Goal: Task Accomplishment & Management: Use online tool/utility

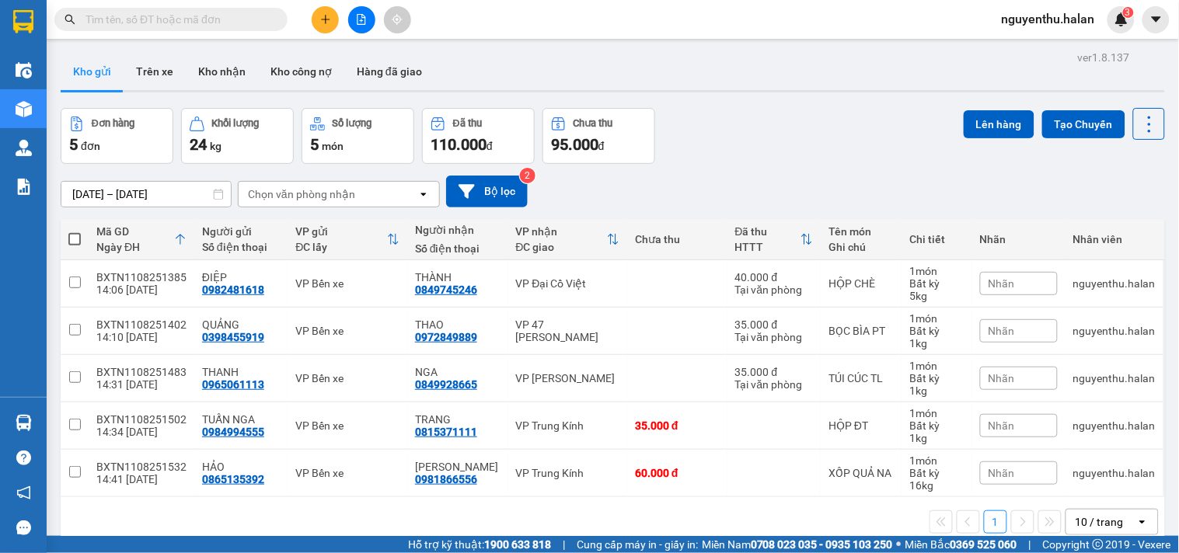
click at [72, 239] on span at bounding box center [74, 239] width 12 height 12
click at [75, 232] on input "checkbox" at bounding box center [75, 232] width 0 height 0
checkbox input "true"
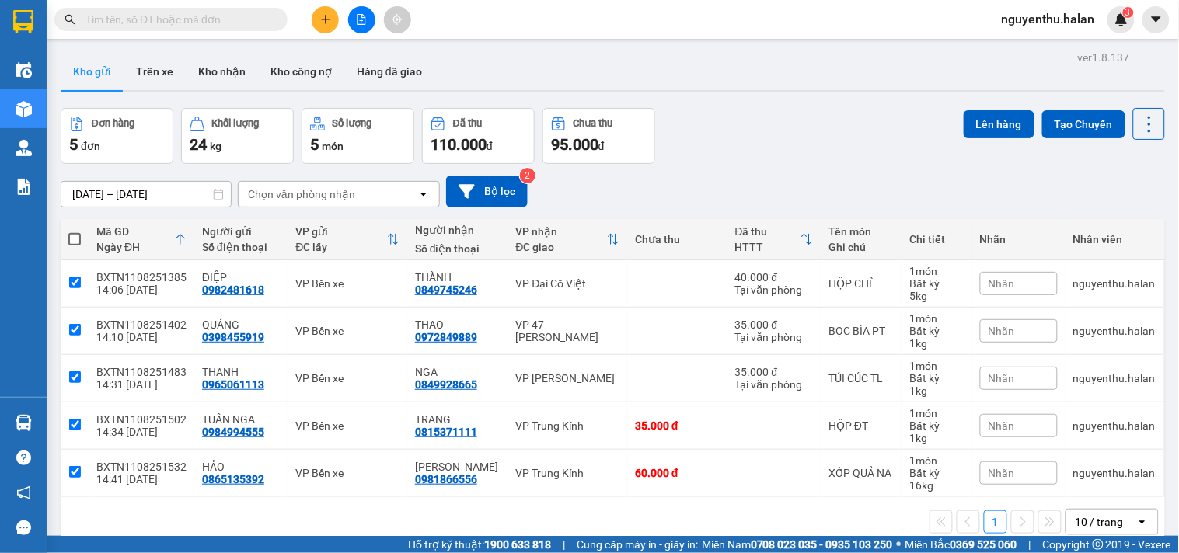
checkbox input "true"
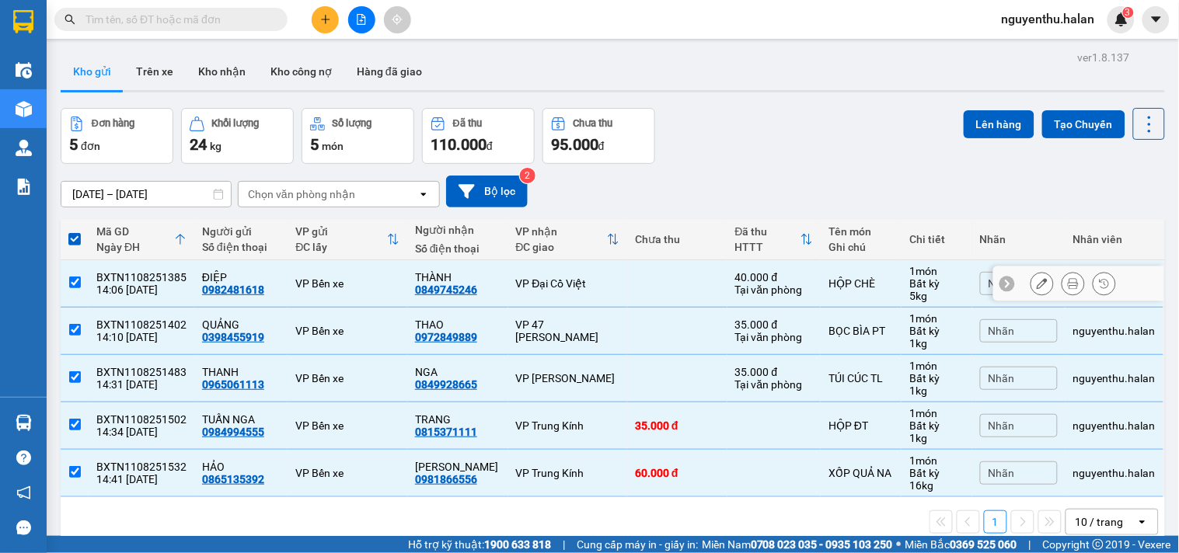
click at [72, 281] on input "checkbox" at bounding box center [75, 283] width 12 height 12
checkbox input "false"
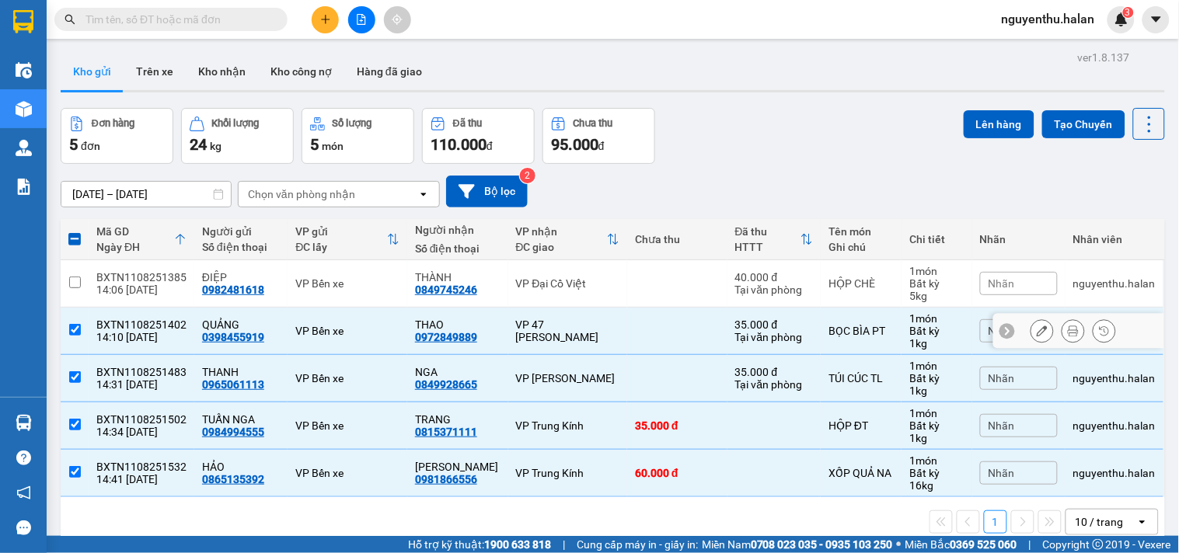
drag, startPoint x: 75, startPoint y: 327, endPoint x: 75, endPoint y: 336, distance: 8.6
click at [75, 329] on input "checkbox" at bounding box center [75, 330] width 12 height 12
checkbox input "false"
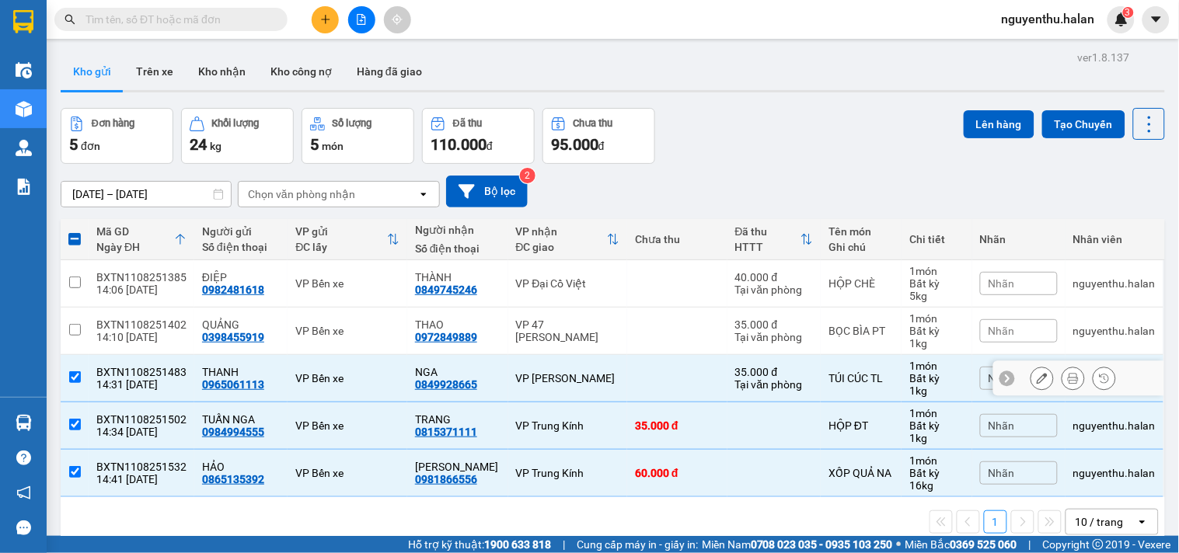
click at [67, 383] on td at bounding box center [75, 378] width 28 height 47
checkbox input "false"
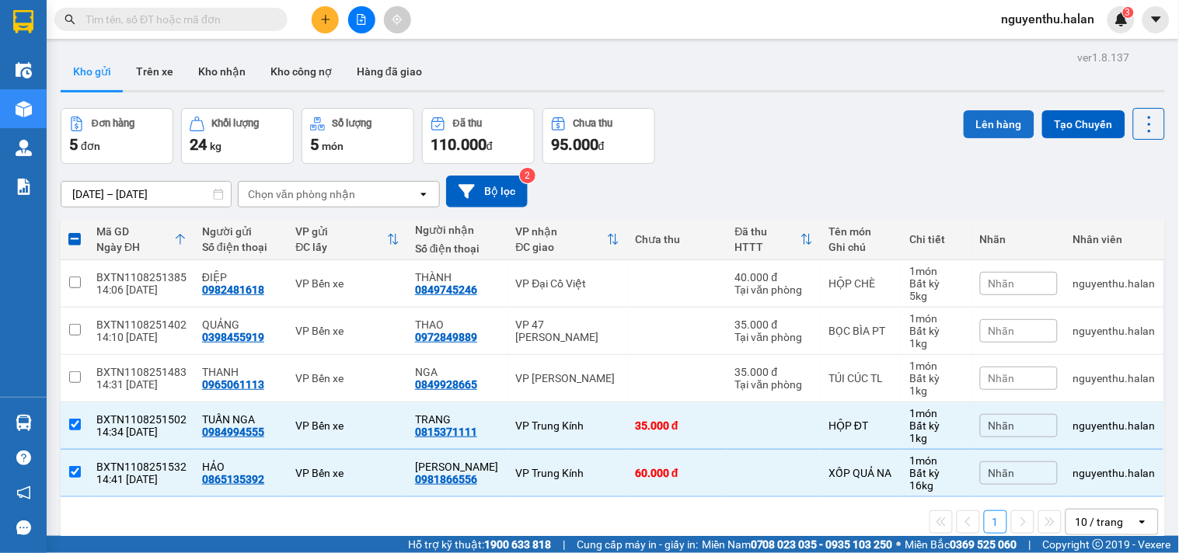
click at [965, 126] on button "Lên hàng" at bounding box center [999, 124] width 71 height 28
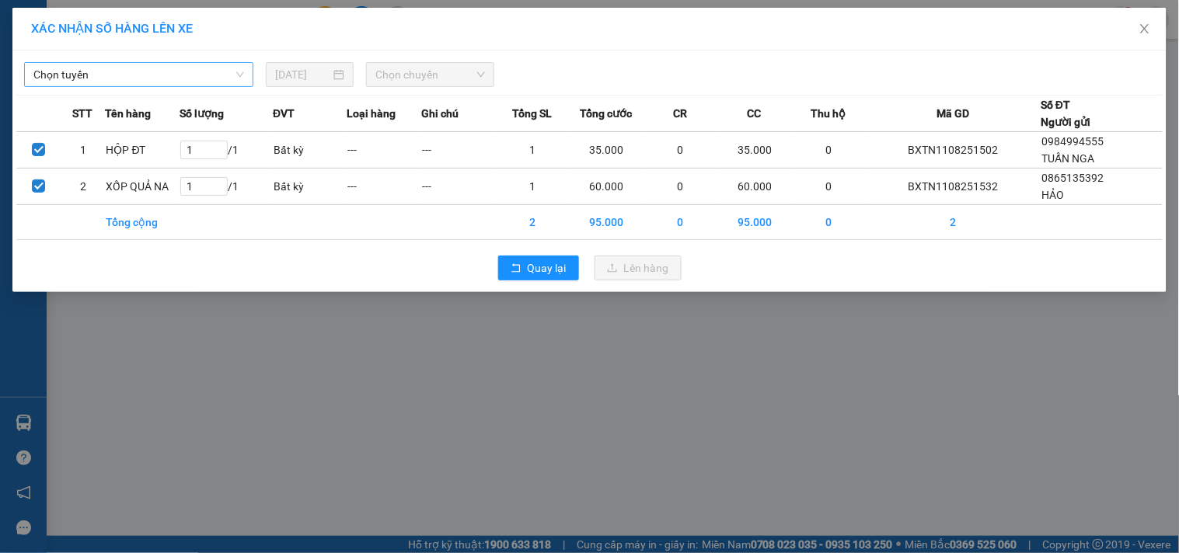
click at [154, 75] on span "Chọn tuyến" at bounding box center [138, 74] width 211 height 23
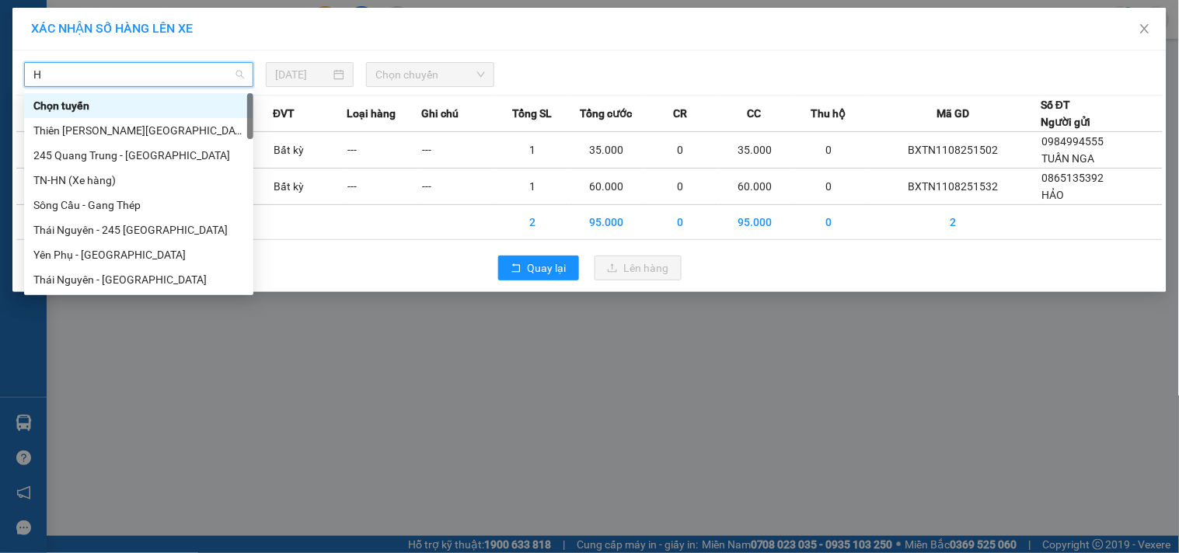
type input "HN"
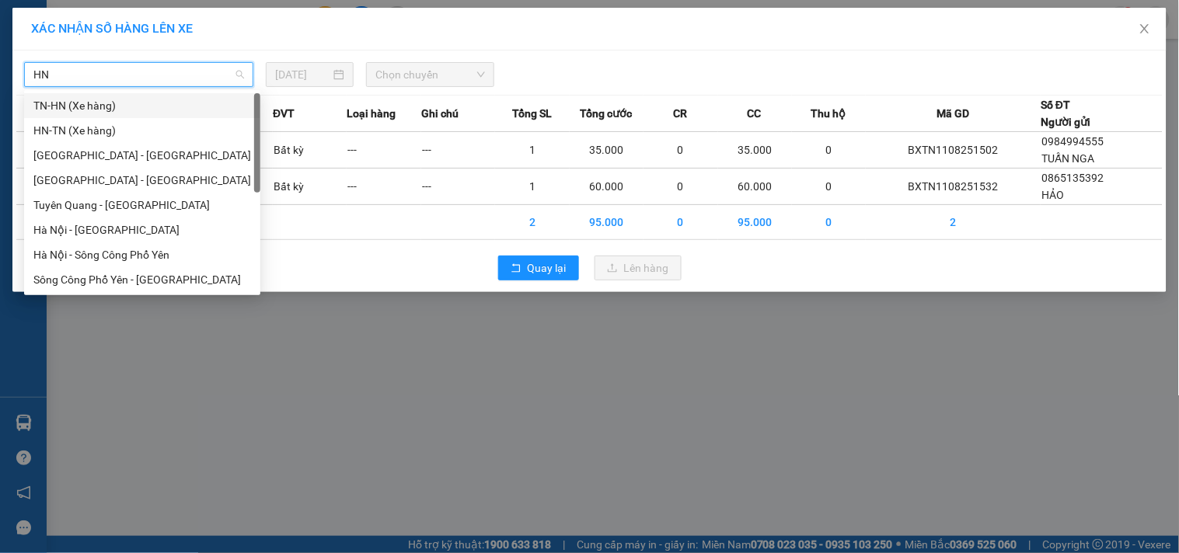
click at [107, 110] on div "TN-HN (Xe hàng)" at bounding box center [142, 105] width 218 height 17
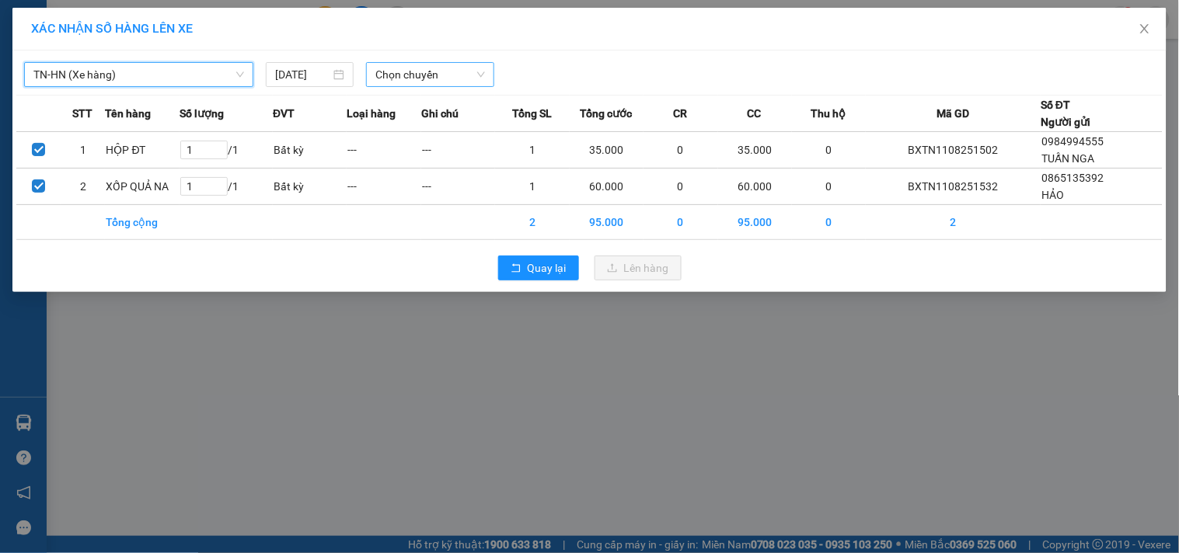
click at [415, 66] on span "Chọn chuyến" at bounding box center [430, 74] width 110 height 23
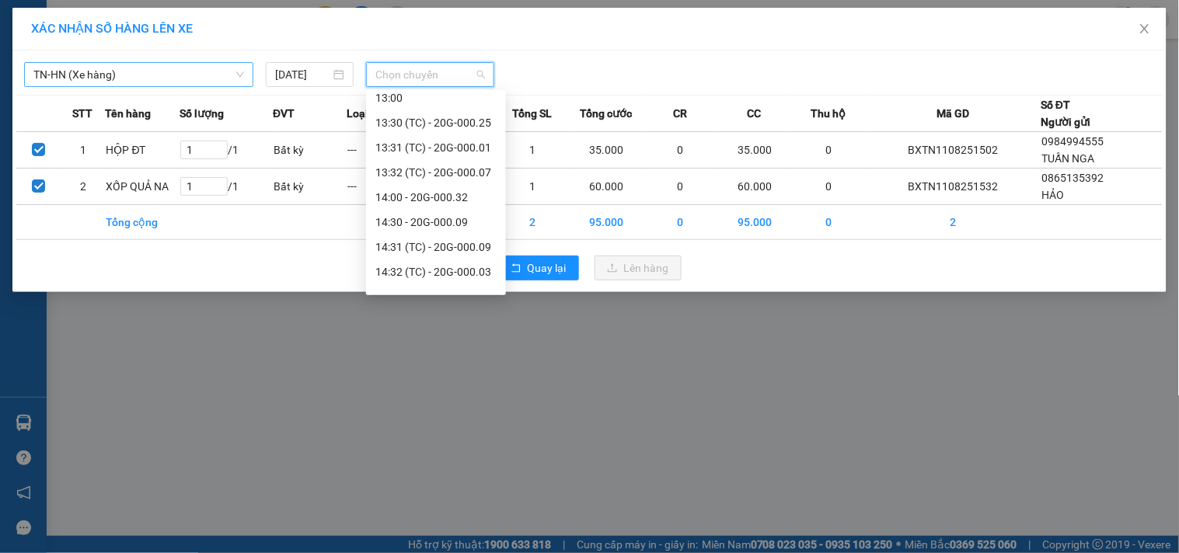
scroll to position [672, 0]
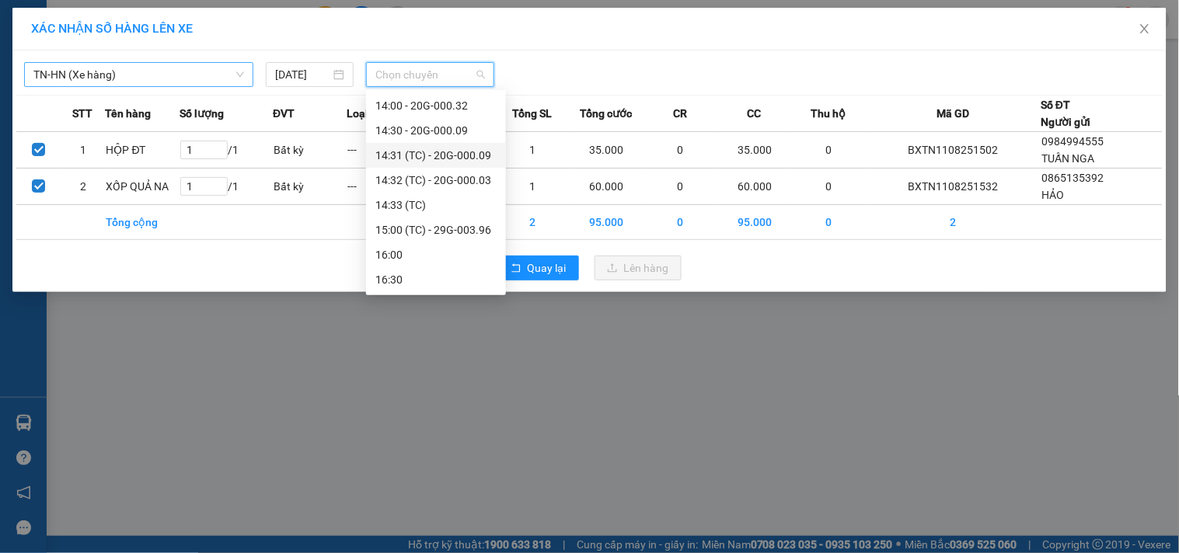
click at [465, 156] on div "14:31 (TC) - 20G-000.09" at bounding box center [435, 155] width 121 height 17
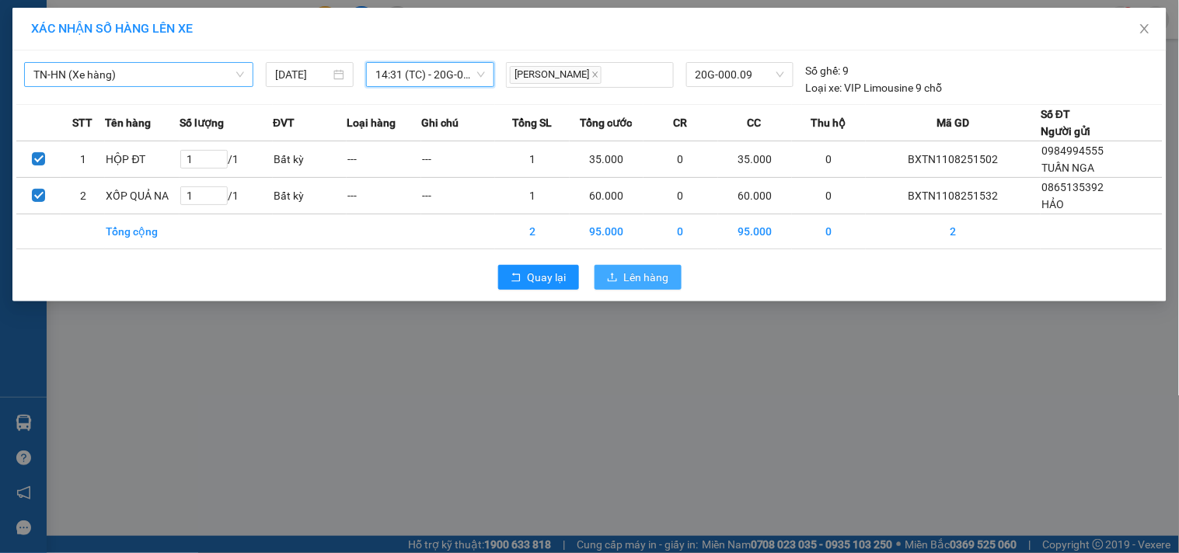
click at [619, 274] on button "Lên hàng" at bounding box center [638, 277] width 87 height 25
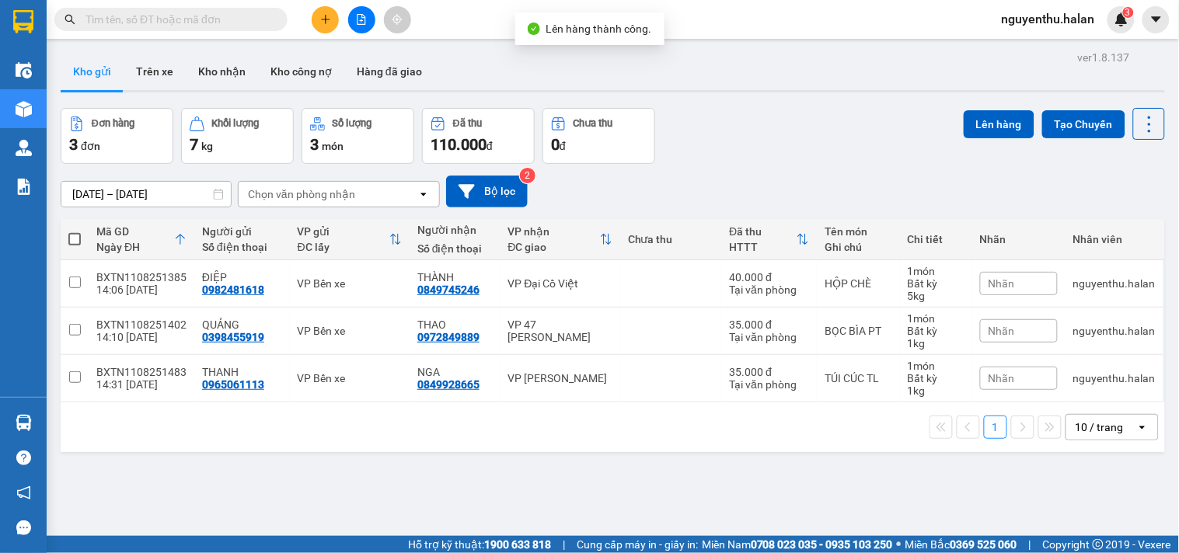
click at [75, 242] on span at bounding box center [74, 239] width 12 height 12
click at [75, 232] on input "checkbox" at bounding box center [75, 232] width 0 height 0
checkbox input "true"
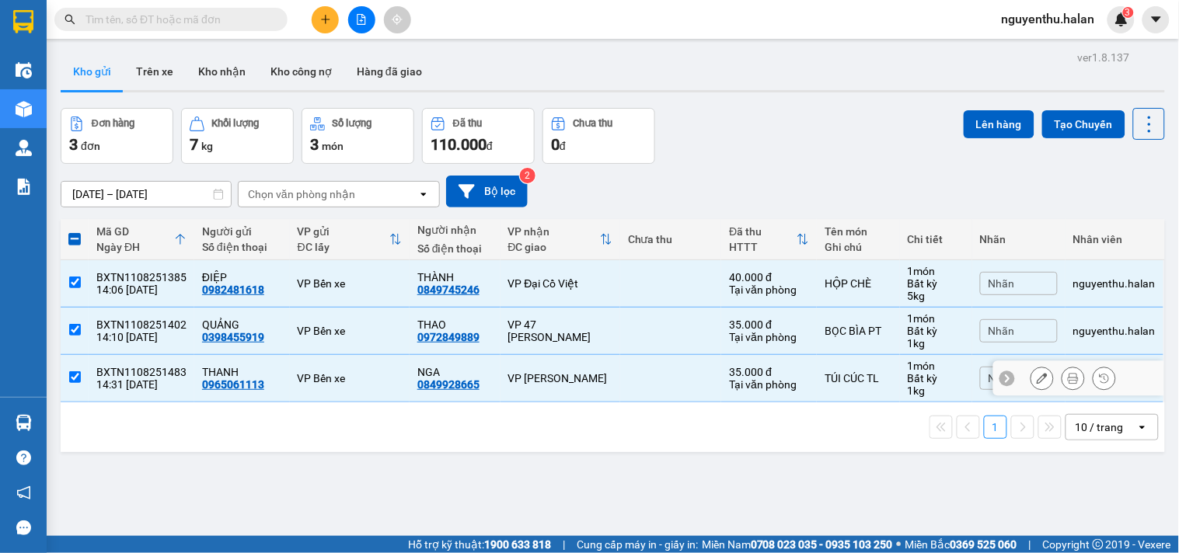
click at [72, 375] on input "checkbox" at bounding box center [75, 378] width 12 height 12
checkbox input "false"
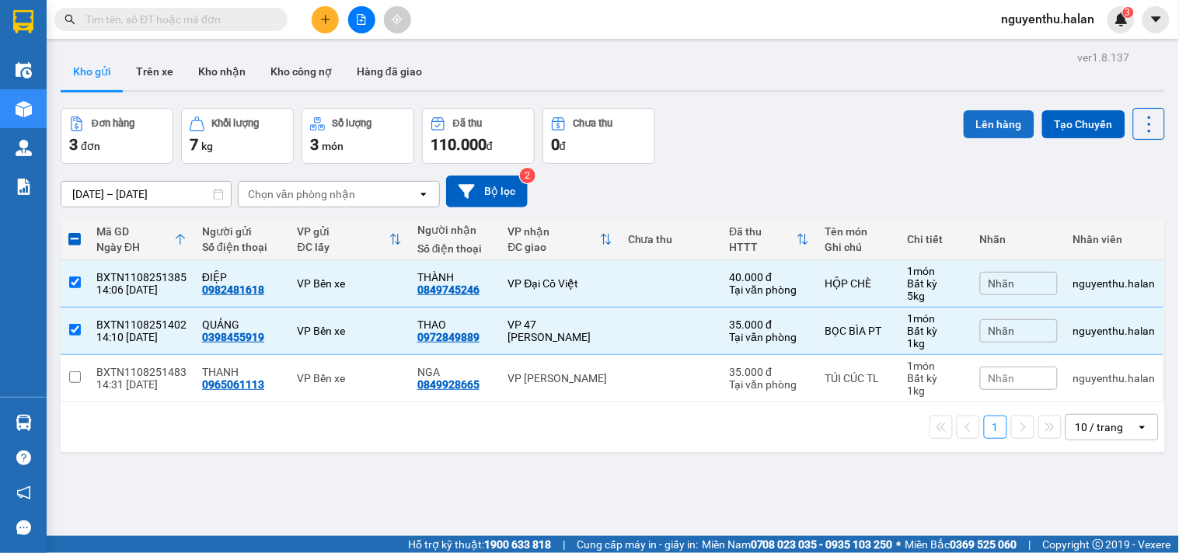
click at [995, 122] on button "Lên hàng" at bounding box center [999, 124] width 71 height 28
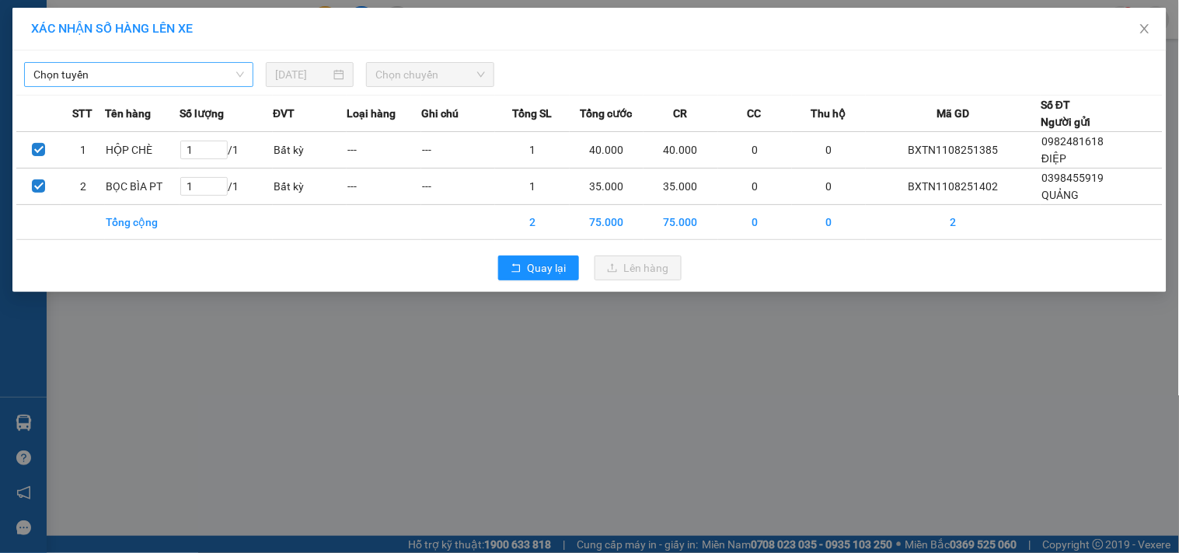
click at [115, 72] on span "Chọn tuyến" at bounding box center [138, 74] width 211 height 23
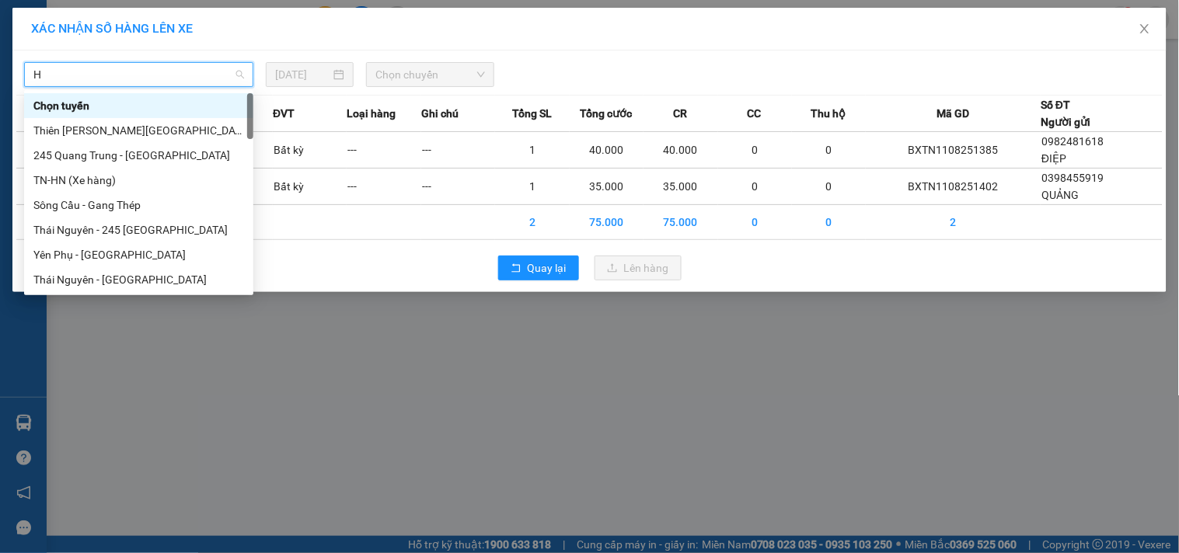
type input "HN"
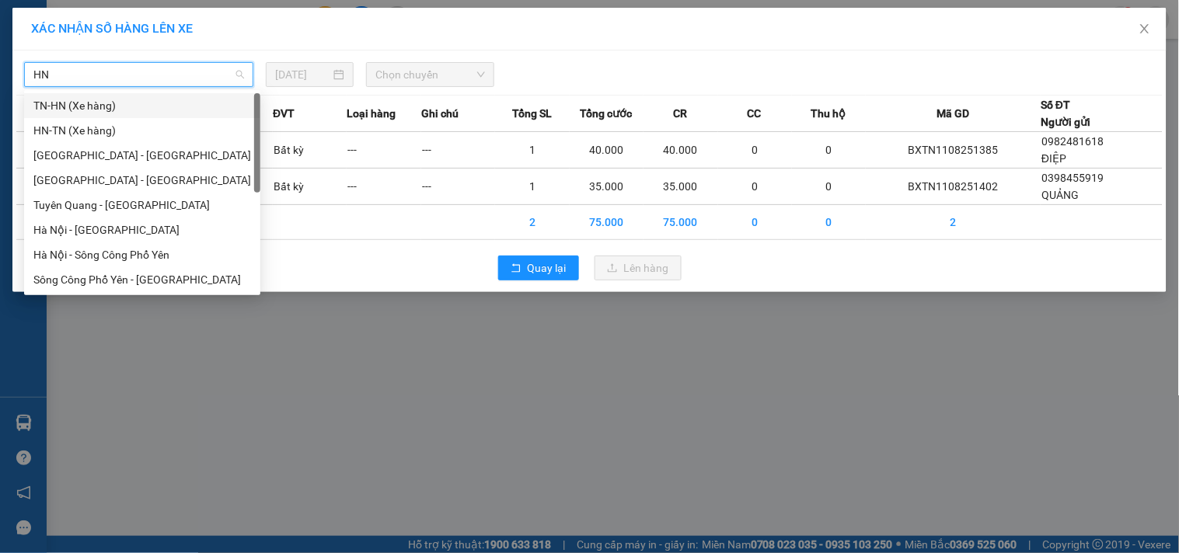
click at [96, 112] on div "TN-HN (Xe hàng)" at bounding box center [142, 105] width 218 height 17
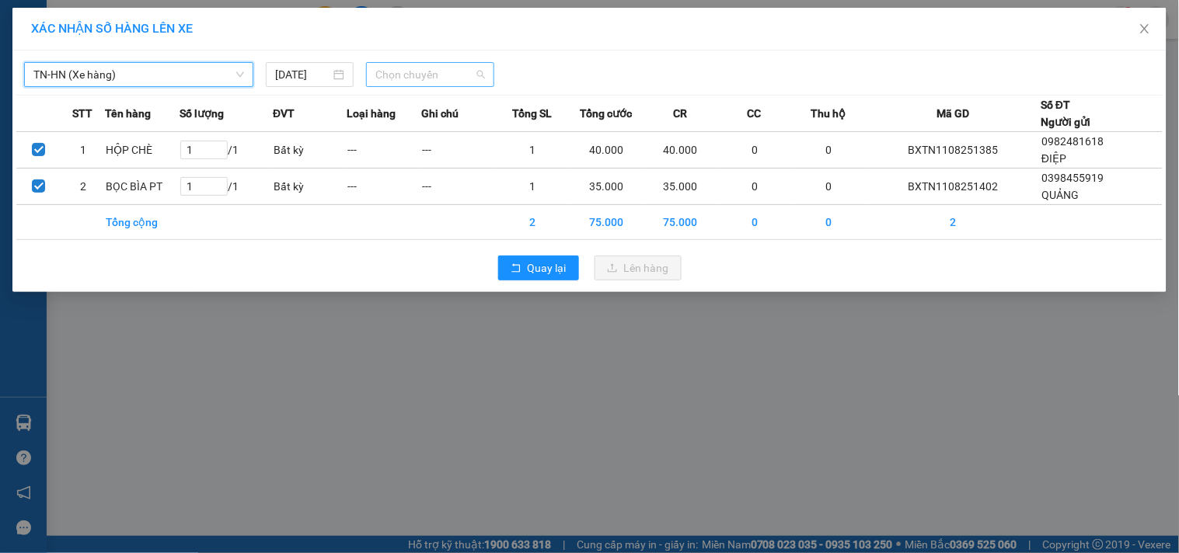
click at [455, 65] on span "Chọn chuyến" at bounding box center [430, 74] width 110 height 23
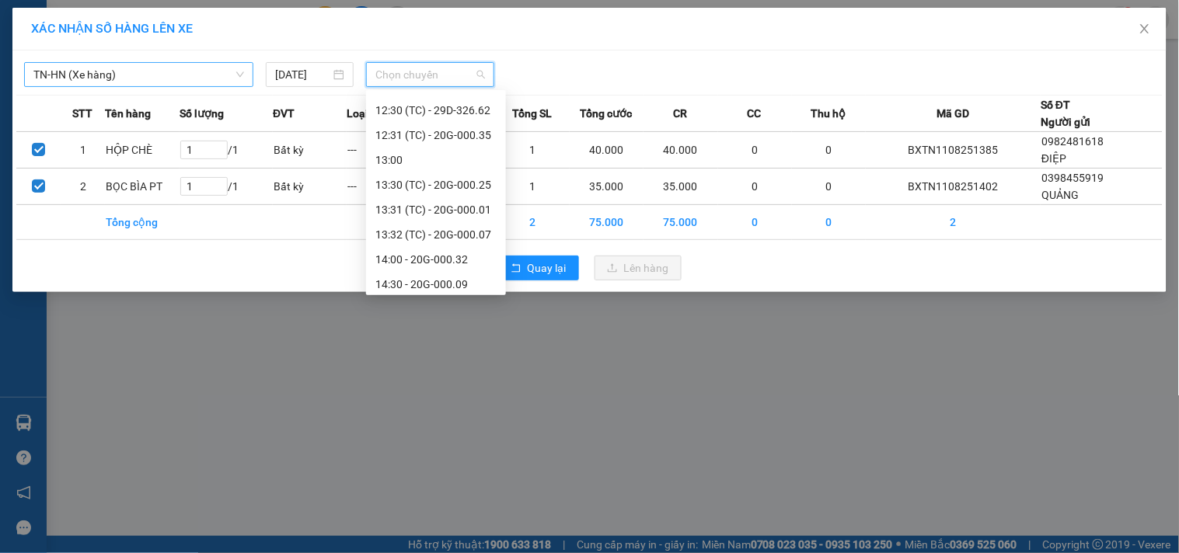
scroll to position [672, 0]
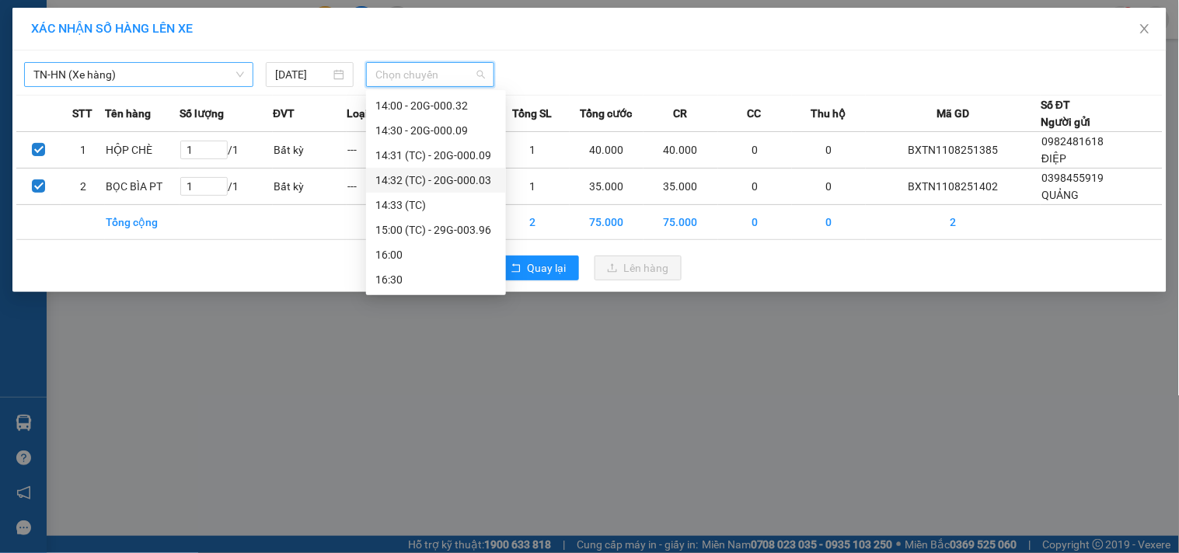
click at [459, 179] on div "14:32 (TC) - 20G-000.03" at bounding box center [435, 180] width 121 height 17
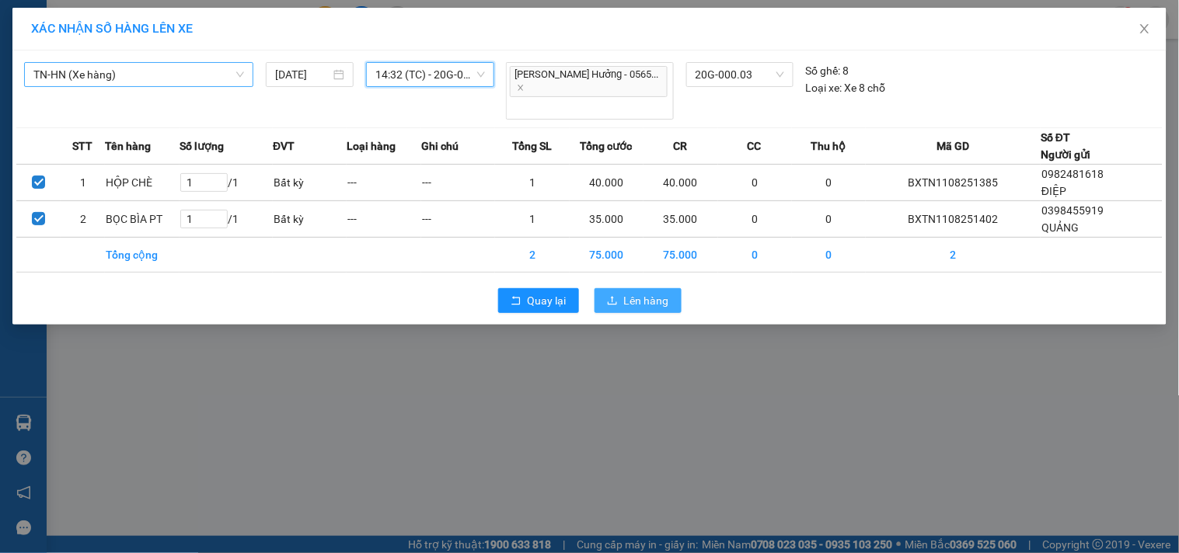
click at [630, 292] on span "Lên hàng" at bounding box center [646, 300] width 45 height 17
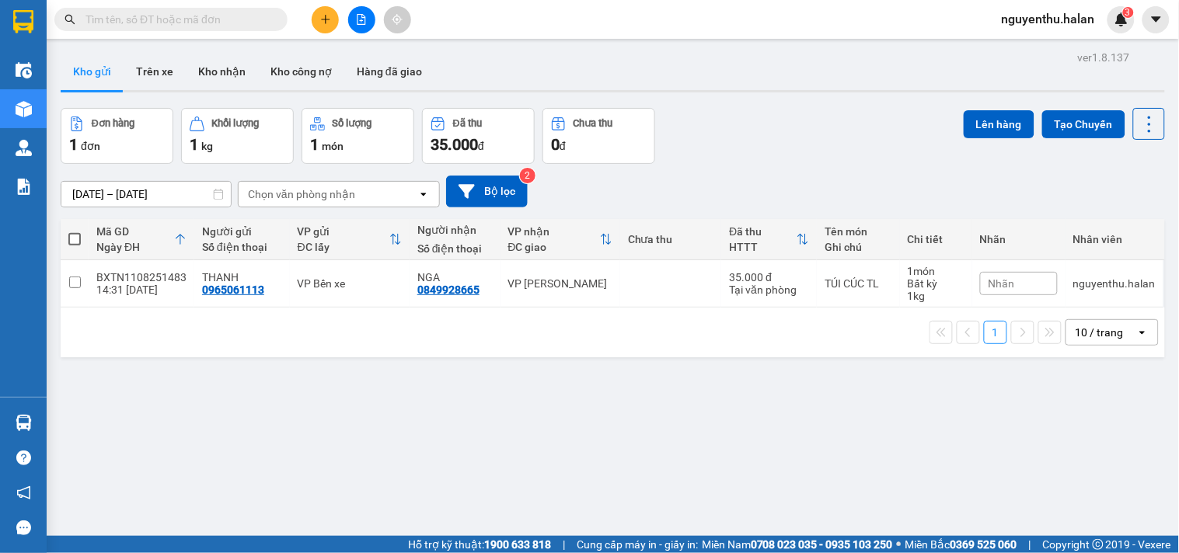
click at [216, 12] on input "text" at bounding box center [176, 19] width 183 height 17
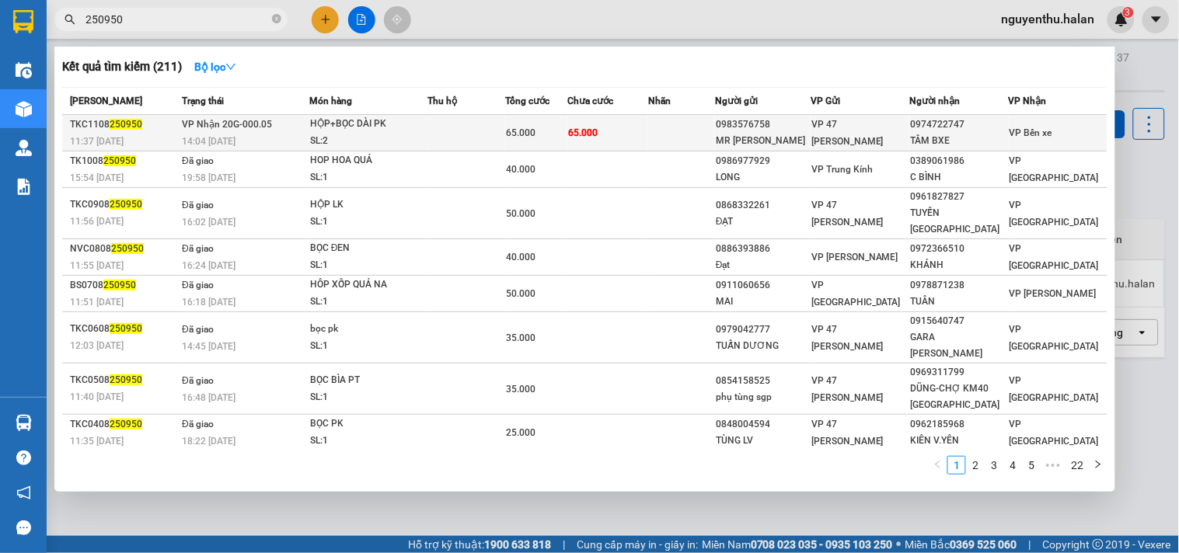
type input "250950"
click at [443, 141] on td at bounding box center [466, 133] width 78 height 37
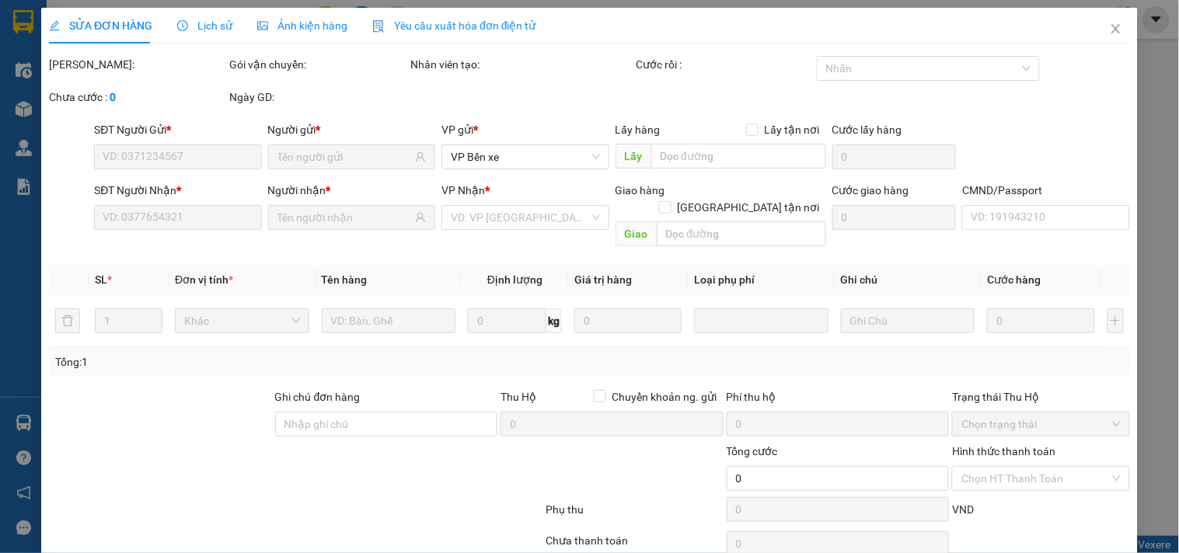
type input "0983576758"
type input "MR [PERSON_NAME]"
type input "0974722747"
type input "TÂM BXE"
type input "046092015079"
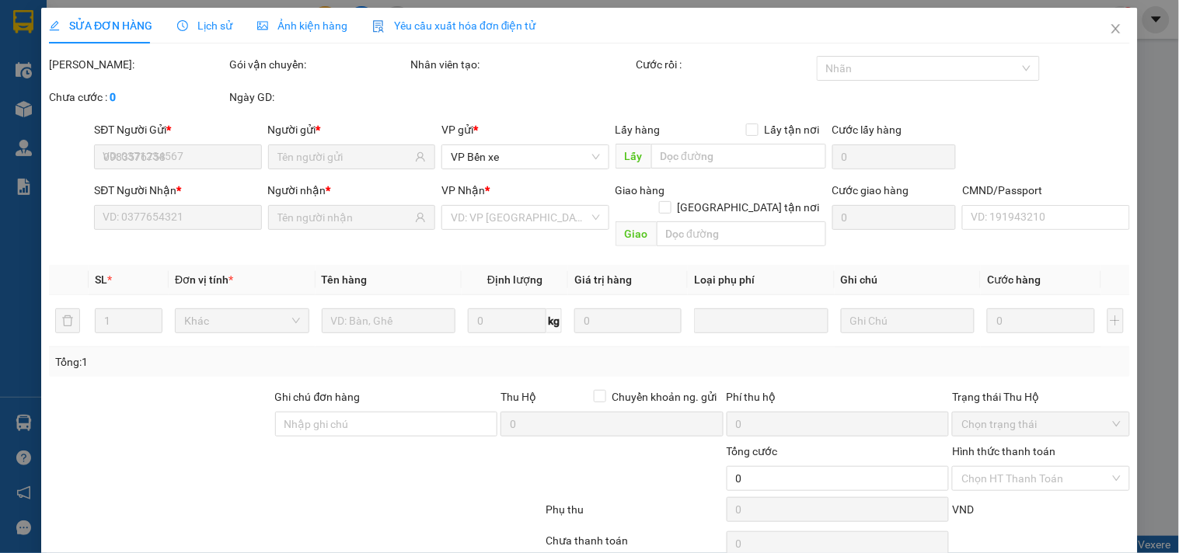
type input "65.000"
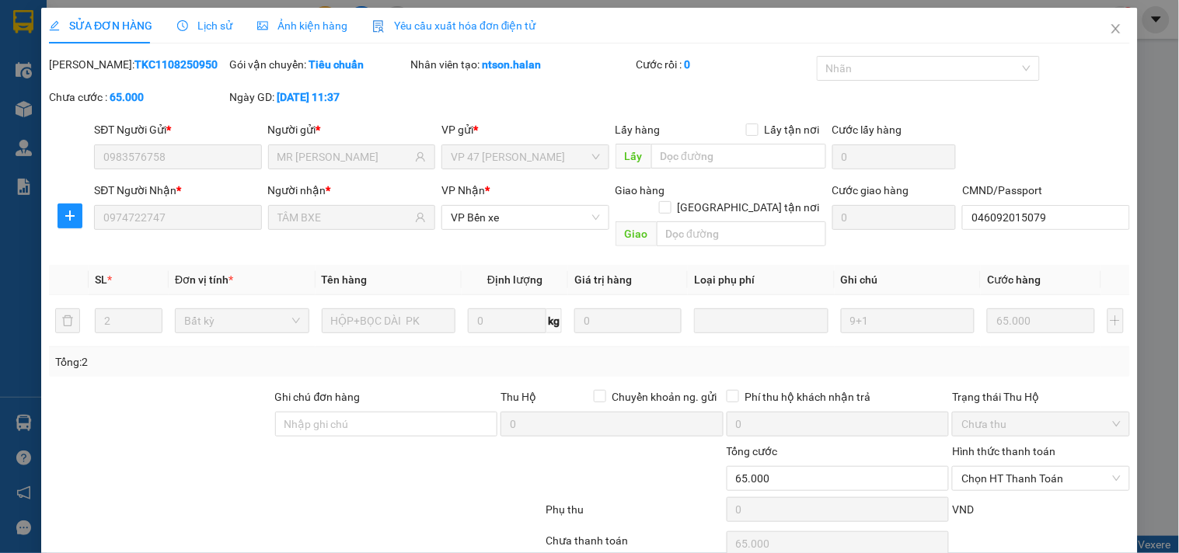
scroll to position [56, 0]
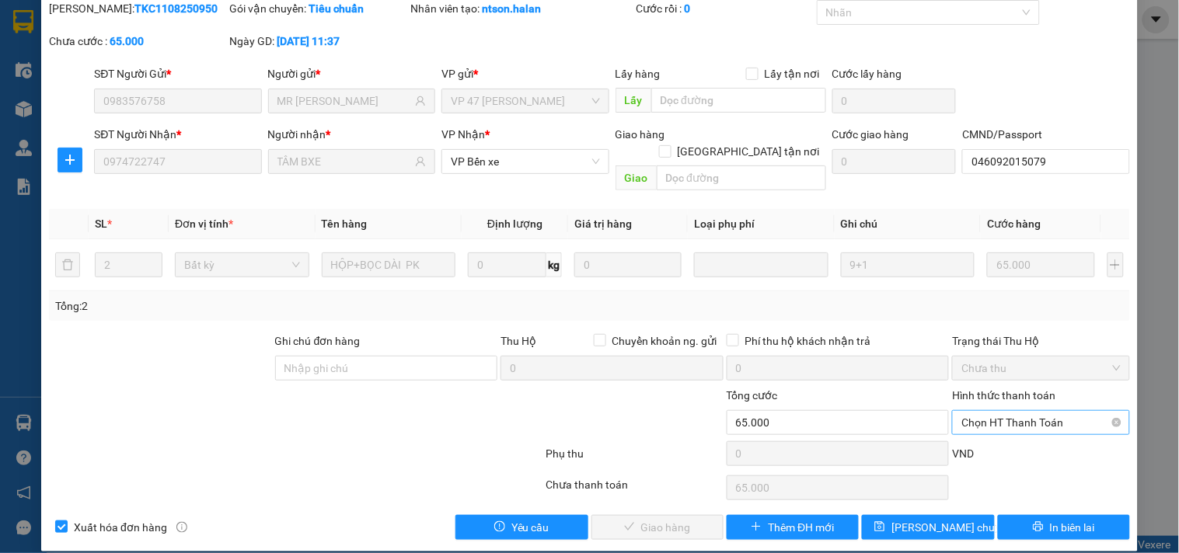
click at [998, 411] on span "Chọn HT Thanh Toán" at bounding box center [1040, 422] width 159 height 23
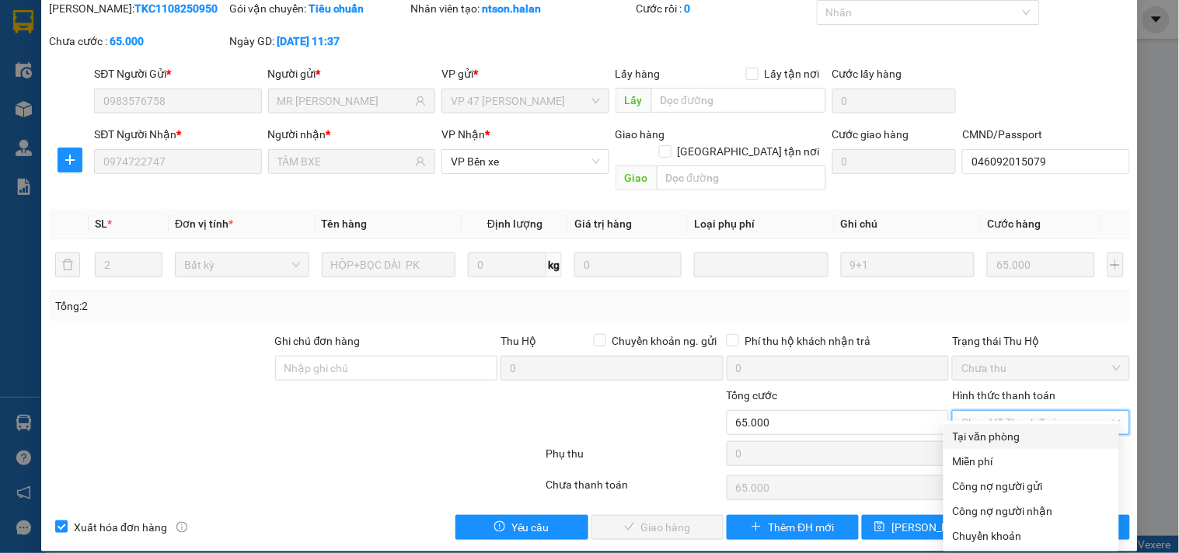
click at [977, 435] on div "Tại văn phòng" at bounding box center [1031, 436] width 157 height 17
type input "0"
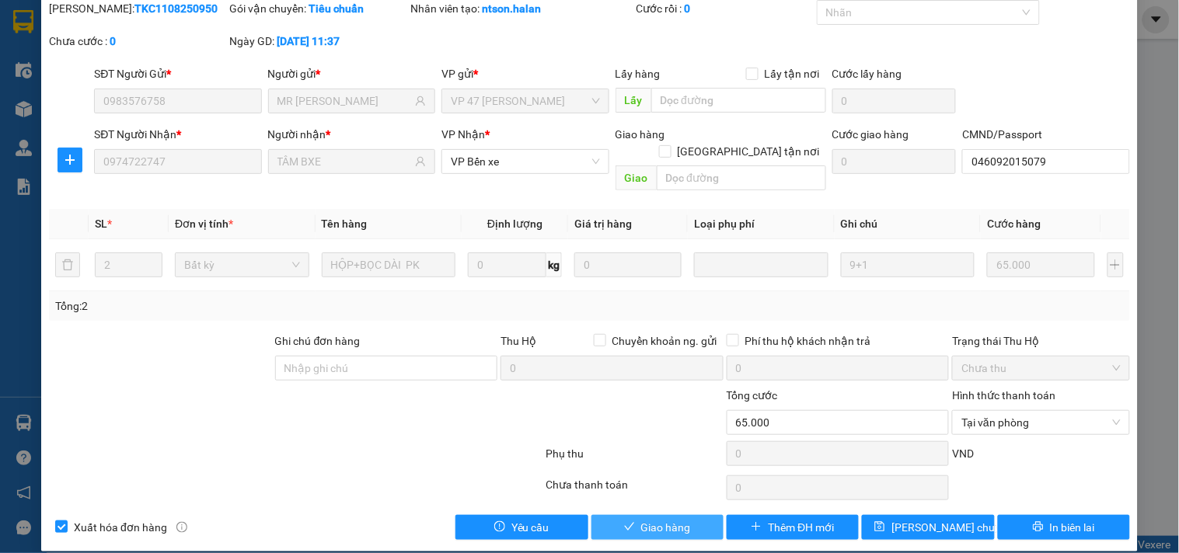
click at [672, 519] on span "Giao hàng" at bounding box center [666, 527] width 50 height 17
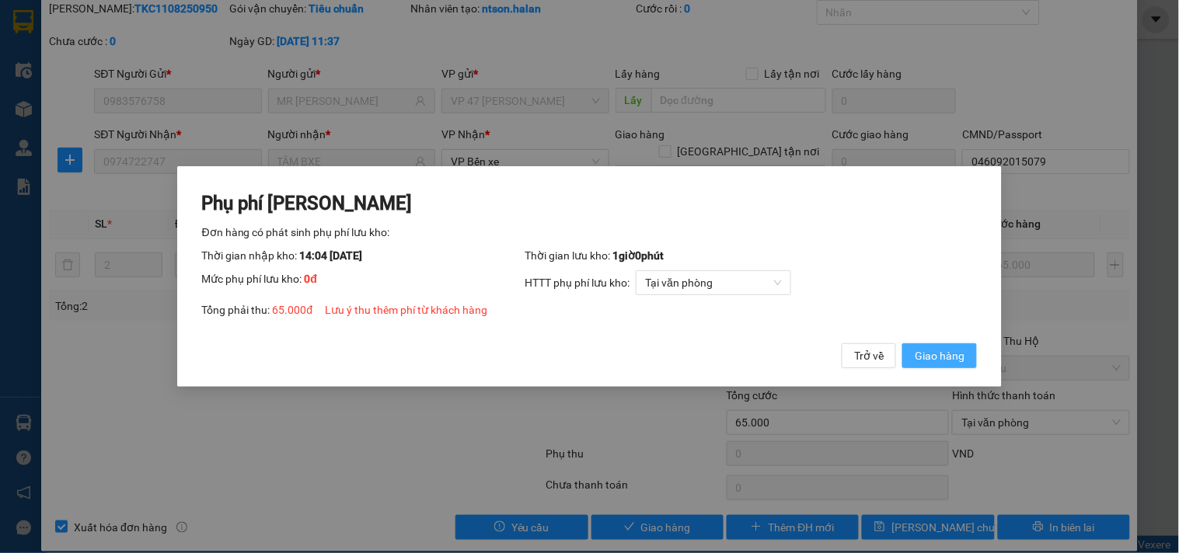
click at [947, 354] on span "Giao hàng" at bounding box center [940, 355] width 50 height 17
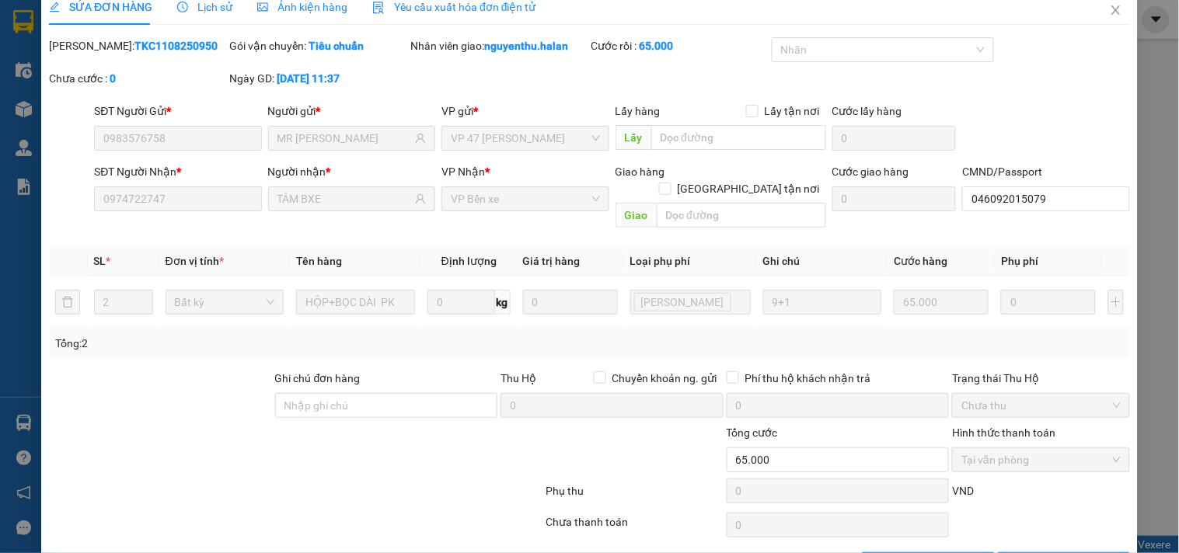
scroll to position [0, 0]
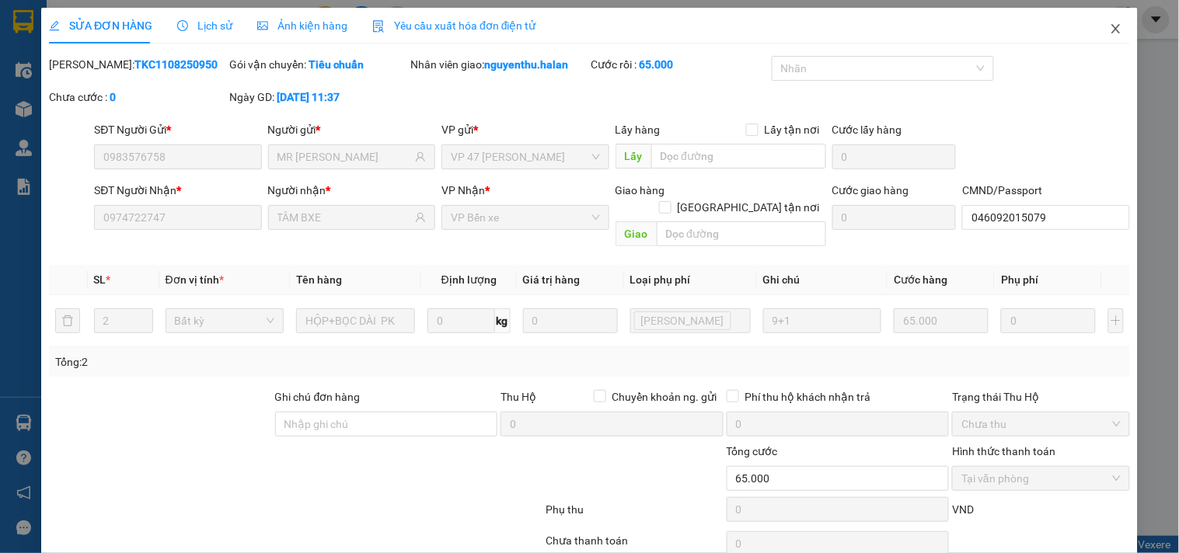
click at [1110, 26] on icon "close" at bounding box center [1116, 29] width 12 height 12
